Goal: Task Accomplishment & Management: Use online tool/utility

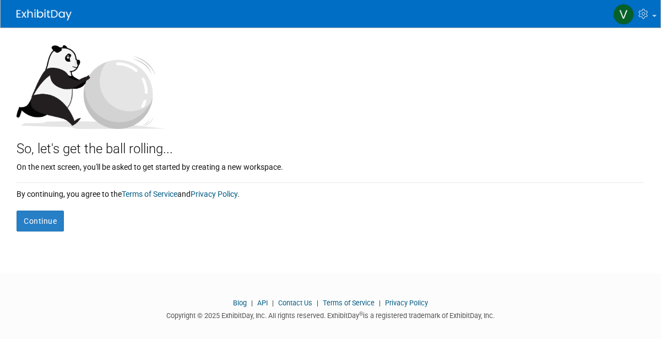
scroll to position [105, 0]
click at [51, 227] on button "Continue" at bounding box center [40, 220] width 47 height 21
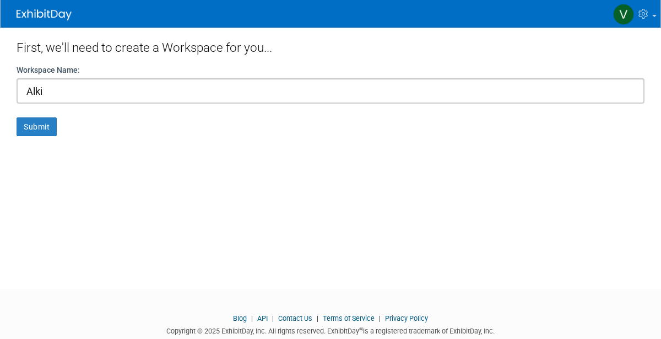
type input "Alki"
click at [17, 117] on button "Submit" at bounding box center [37, 126] width 40 height 19
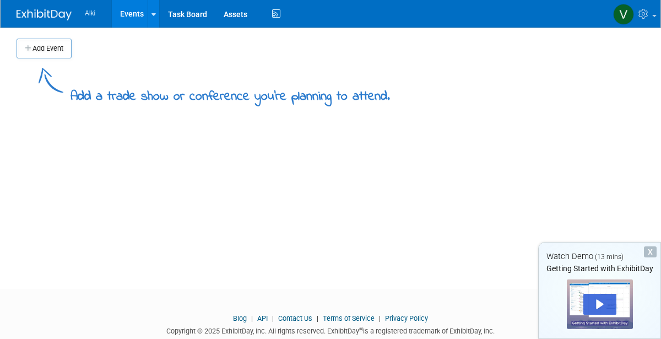
click at [646, 248] on div "X" at bounding box center [650, 251] width 13 height 11
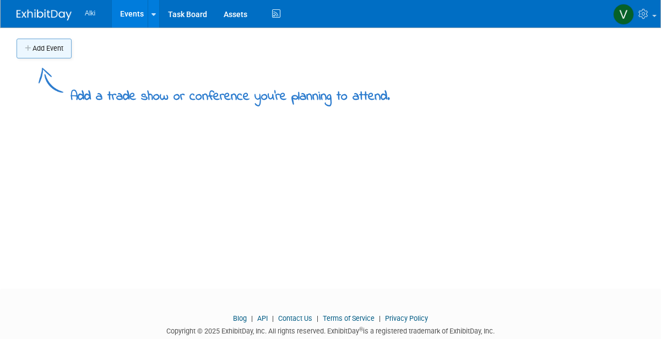
click at [60, 52] on button "Add Event" at bounding box center [44, 49] width 55 height 20
